Goal: Task Accomplishment & Management: Use online tool/utility

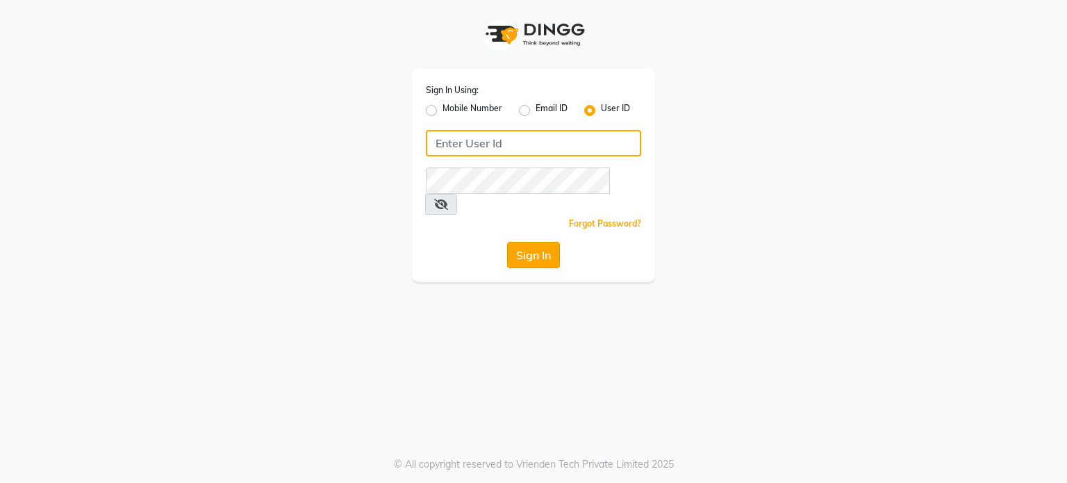
type input "[PERSON_NAME]@123"
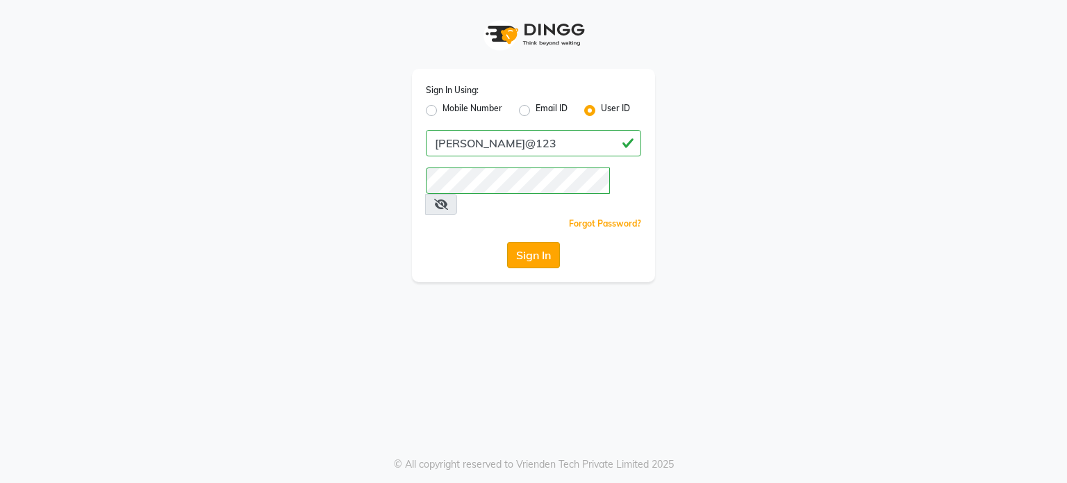
click at [520, 242] on button "Sign In" at bounding box center [533, 255] width 53 height 26
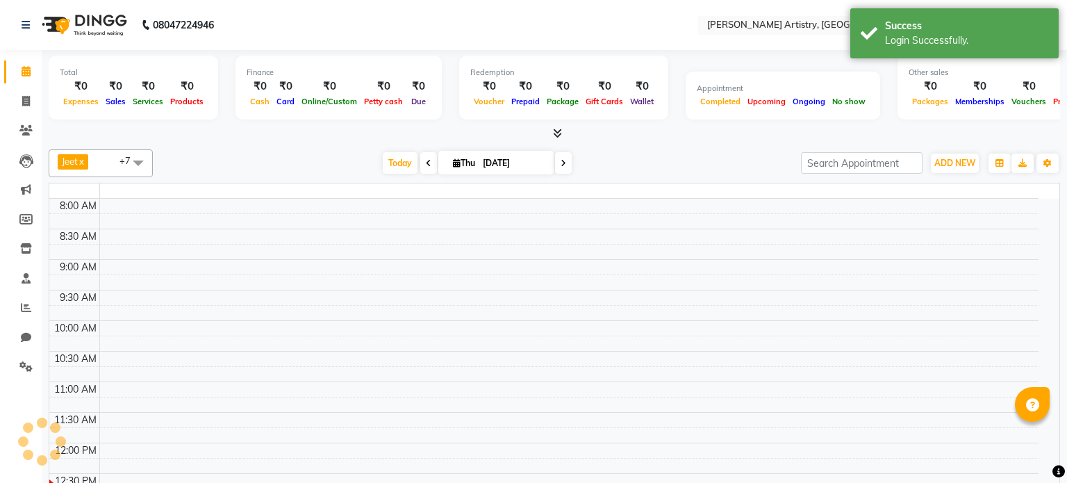
select select "en"
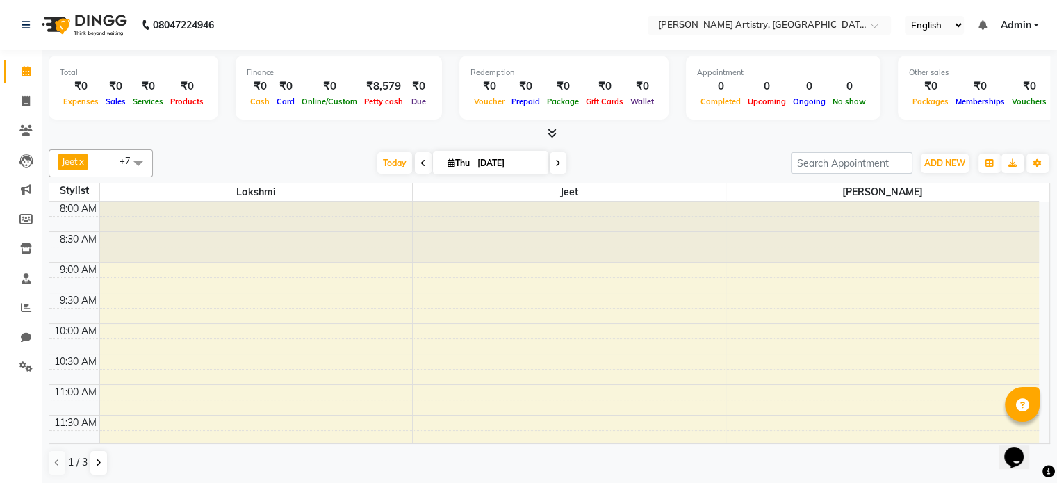
click at [332, 156] on div "[DATE] [DATE]" at bounding box center [472, 163] width 624 height 21
click at [31, 104] on span at bounding box center [26, 102] width 24 height 16
select select "service"
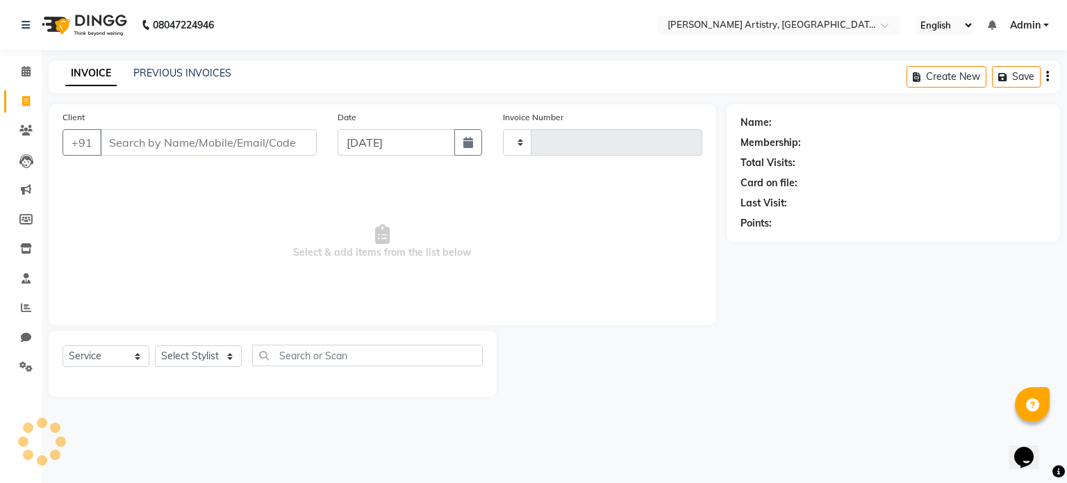
type input "0356"
select select "8322"
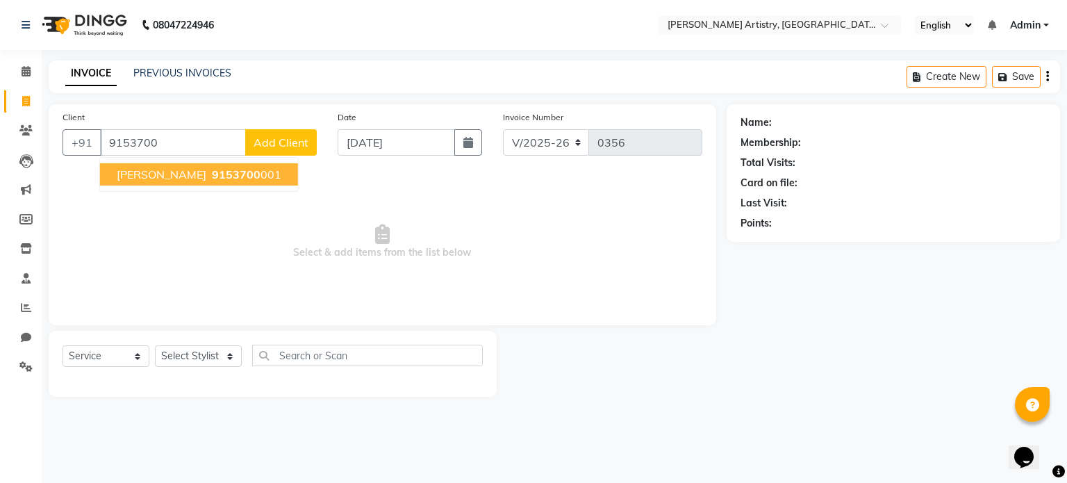
click at [156, 174] on span "[PERSON_NAME]" at bounding box center [162, 174] width 90 height 14
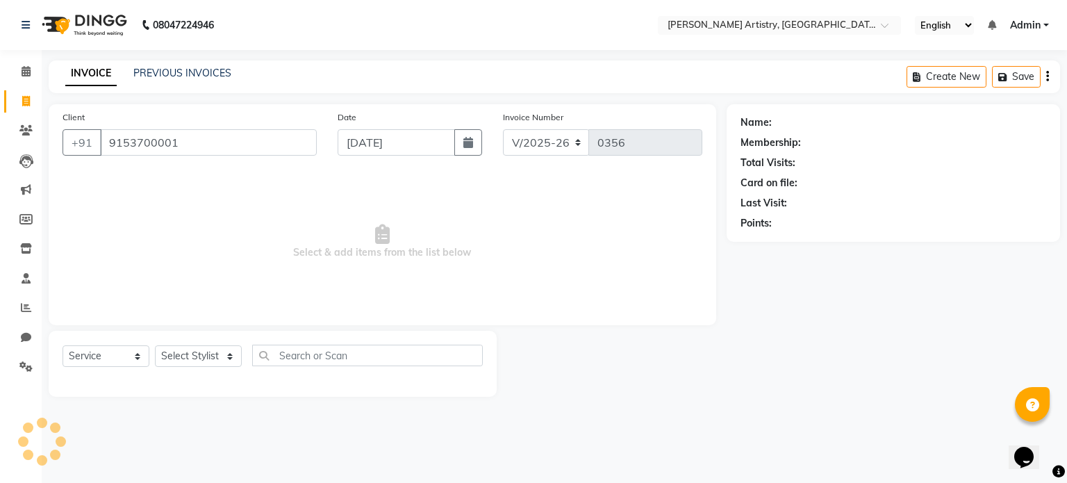
type input "9153700001"
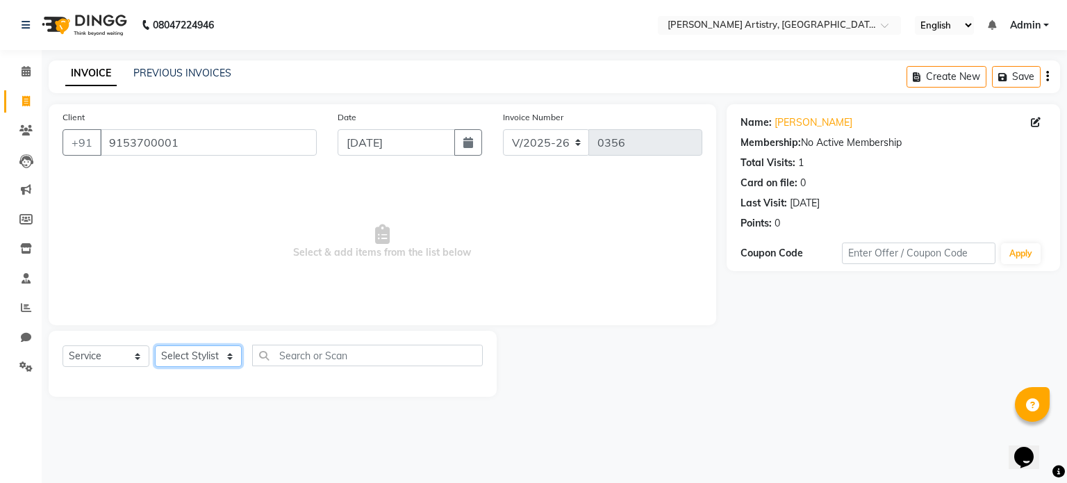
click at [178, 365] on select "Select Stylist [PERSON_NAME] [PERSON_NAME] [PERSON_NAME]" at bounding box center [198, 356] width 87 height 22
select select "83999"
click at [155, 346] on select "Select Stylist [PERSON_NAME] [PERSON_NAME] [PERSON_NAME]" at bounding box center [198, 356] width 87 height 22
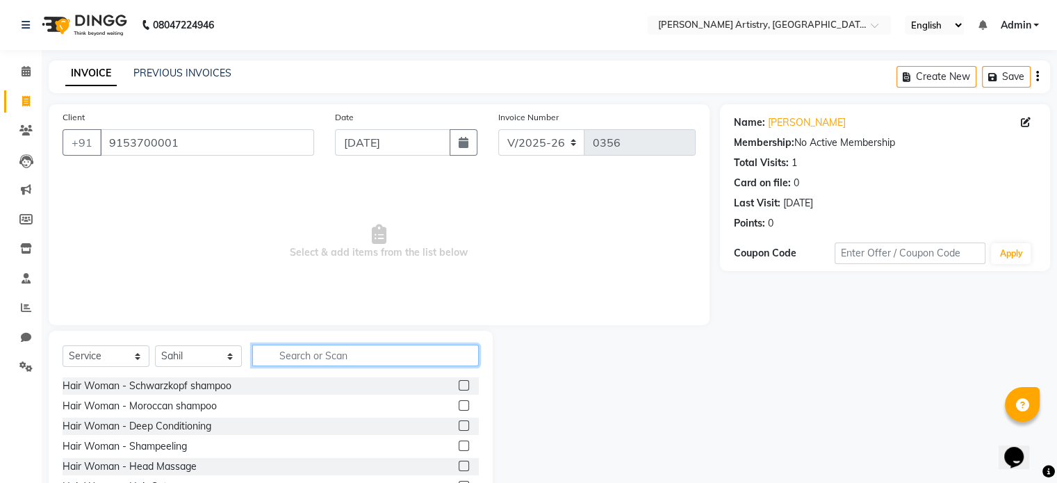
click at [307, 357] on input "text" at bounding box center [365, 356] width 227 height 22
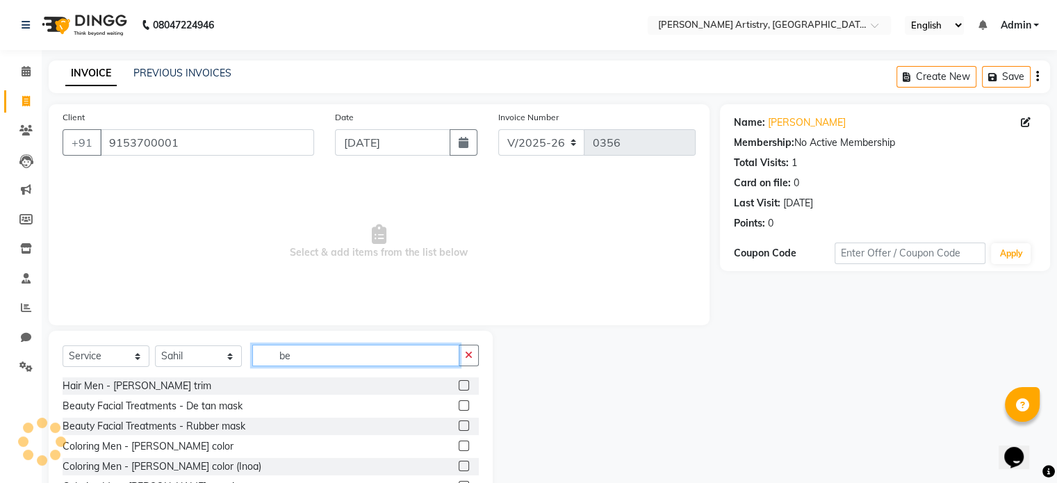
type input "be"
click at [459, 385] on label at bounding box center [464, 385] width 10 height 10
click at [459, 385] on input "checkbox" at bounding box center [463, 385] width 9 height 9
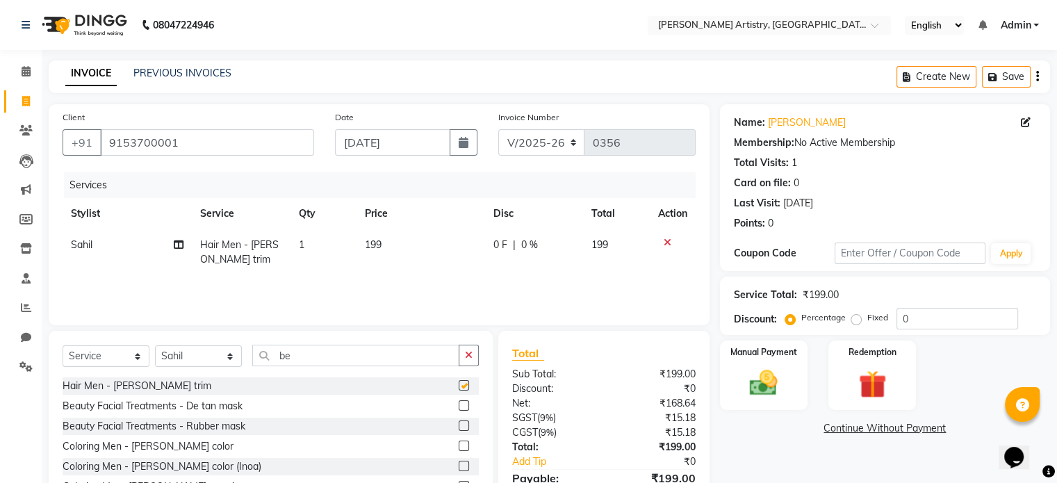
checkbox input "false"
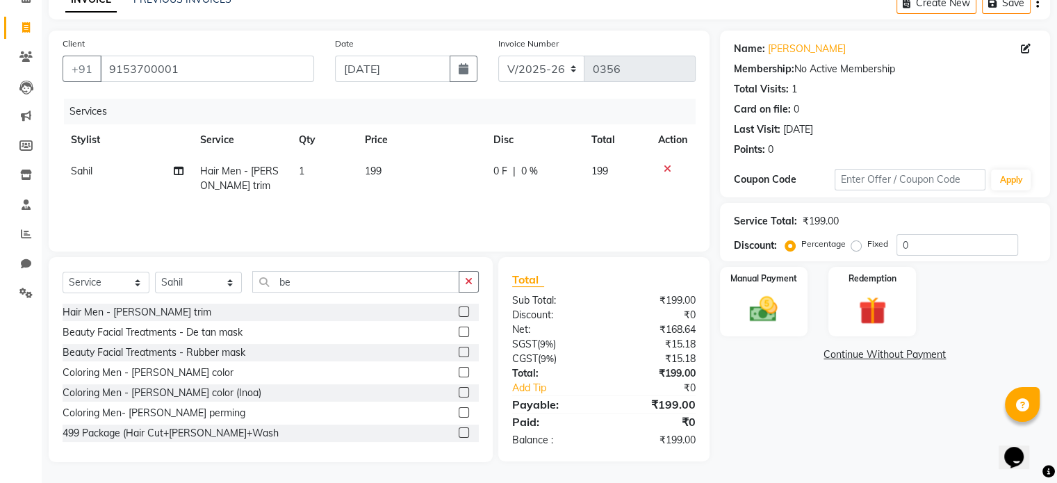
click at [371, 177] on span "199" at bounding box center [373, 171] width 17 height 13
select select "83999"
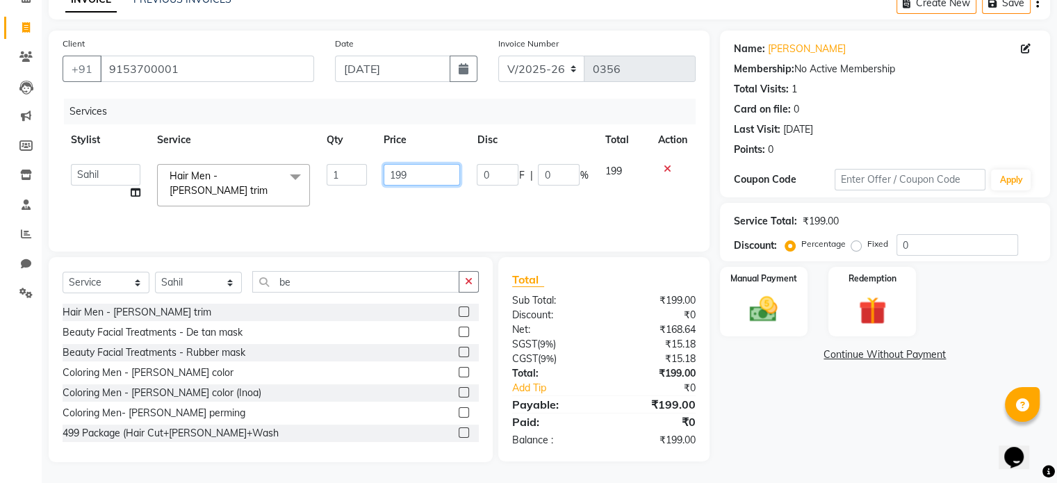
click at [419, 174] on input "199" at bounding box center [422, 175] width 76 height 22
type input "200"
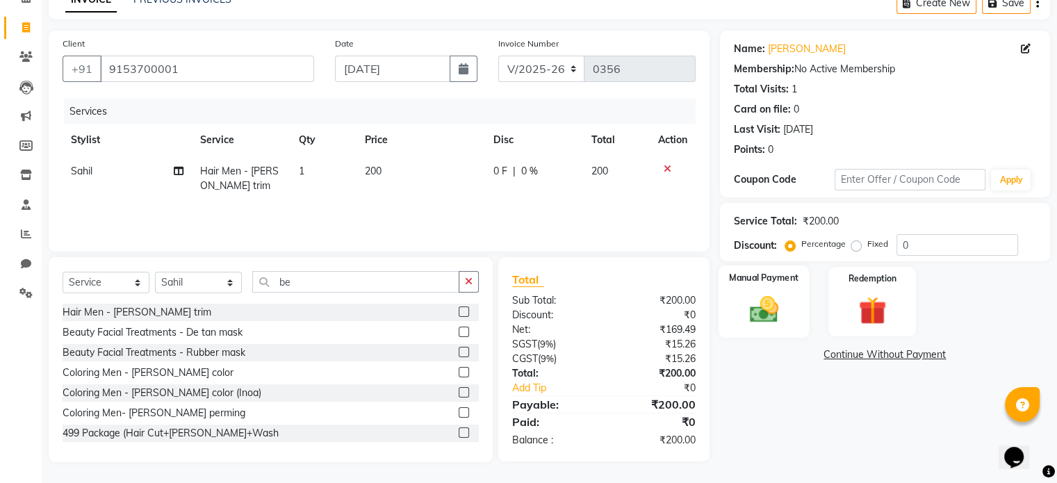
click at [744, 310] on img at bounding box center [763, 309] width 47 height 33
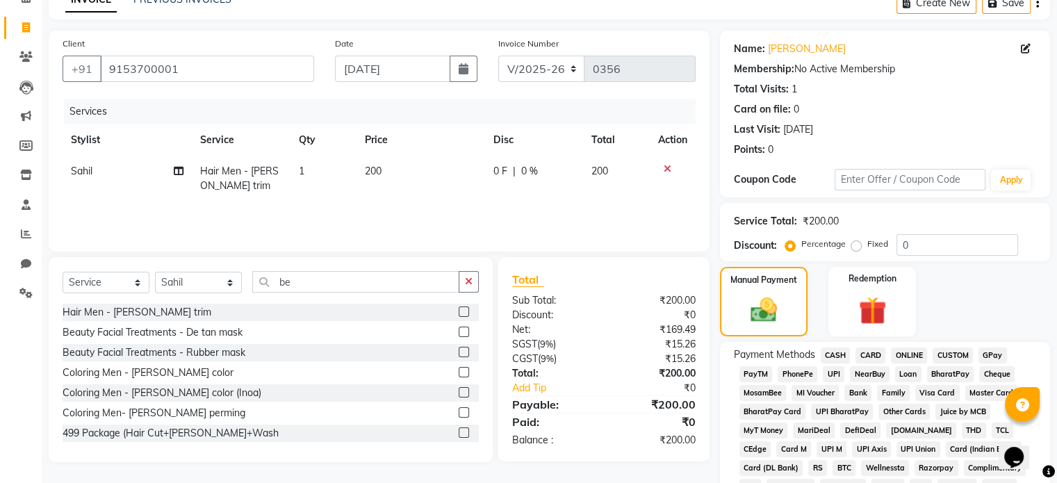
click at [837, 375] on span "UPI" at bounding box center [834, 374] width 22 height 16
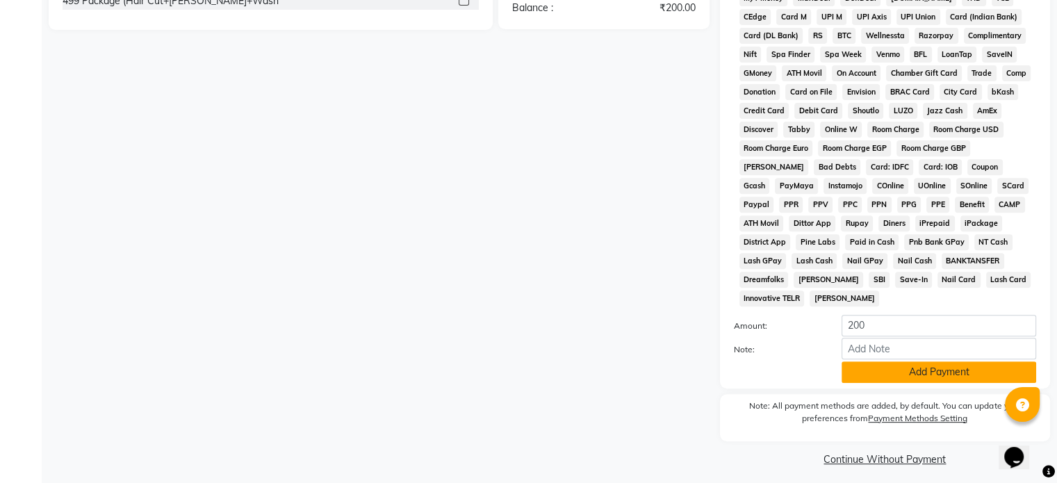
click at [889, 366] on button "Add Payment" at bounding box center [939, 372] width 195 height 22
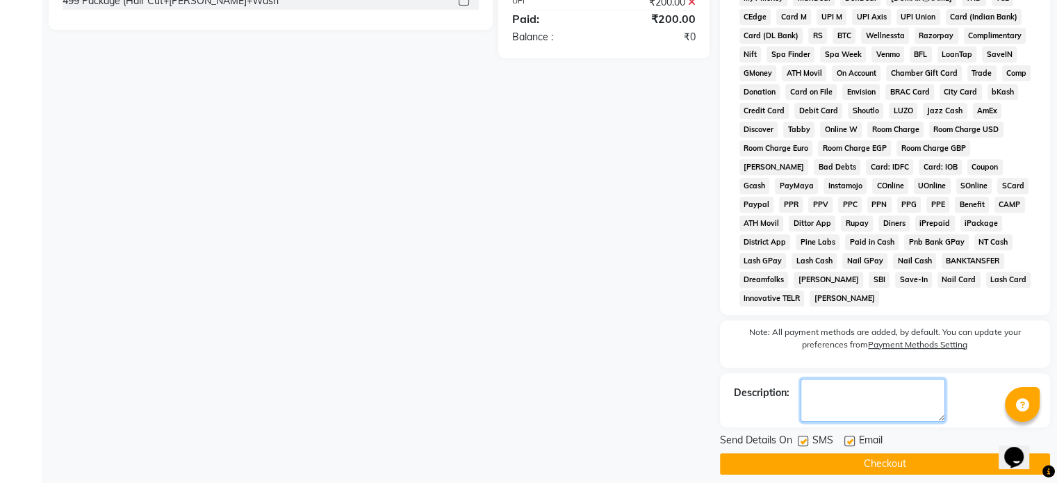
click at [853, 387] on textarea at bounding box center [873, 400] width 145 height 43
type textarea "job card 384"
click at [870, 454] on button "Checkout" at bounding box center [885, 464] width 330 height 22
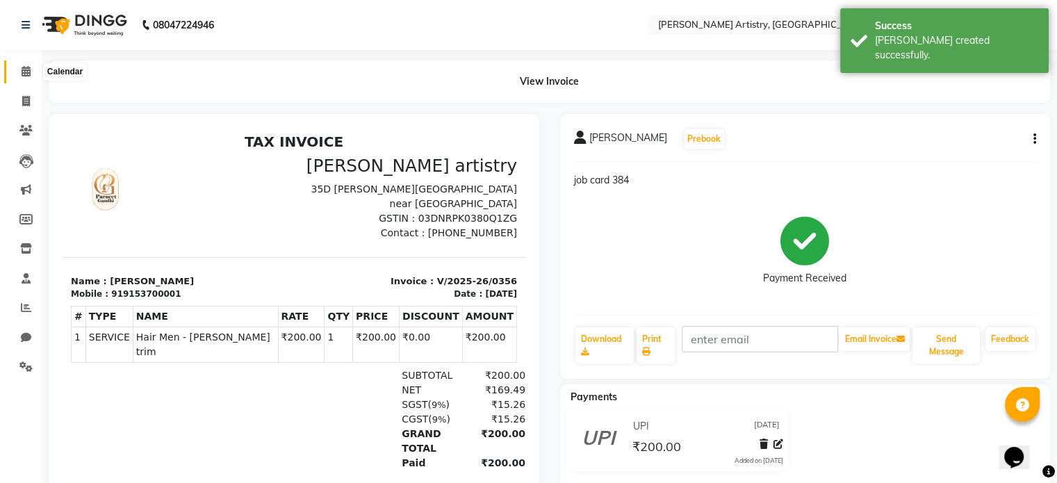
click at [25, 69] on icon at bounding box center [26, 71] width 9 height 10
